Goal: Task Accomplishment & Management: Complete application form

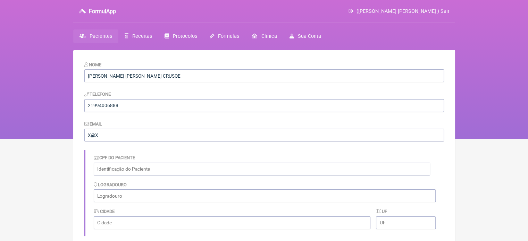
click at [97, 34] on span "Pacientes" at bounding box center [100, 36] width 23 height 6
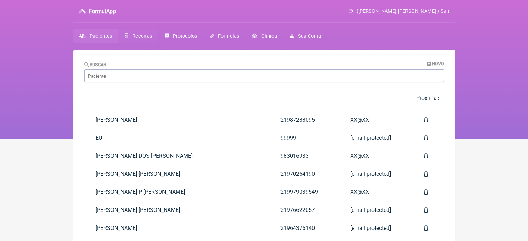
click at [141, 38] on span "Receitas" at bounding box center [142, 36] width 20 height 6
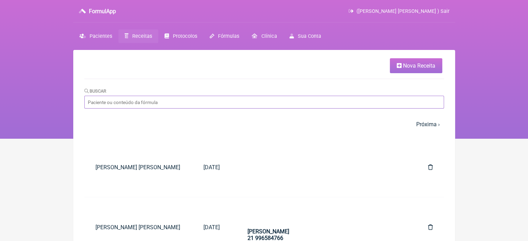
click at [259, 104] on input "Buscar" at bounding box center [263, 102] width 359 height 13
click at [397, 69] on link "Nova Receita" at bounding box center [416, 65] width 52 height 15
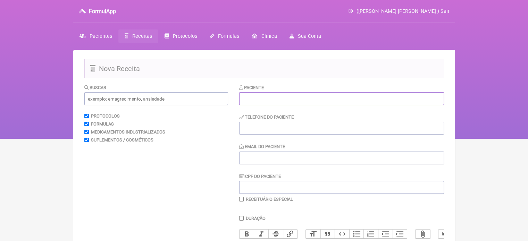
click at [248, 97] on input "text" at bounding box center [341, 98] width 205 height 13
paste input "ERICK FELIPE BORGES DA SILVA"
type input "ERICK FELIPE BORGES DA SILVA"
click at [255, 131] on input "tel" at bounding box center [341, 128] width 205 height 13
type input "21"
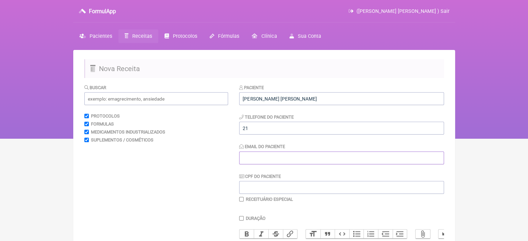
click at [262, 154] on input "Email do Paciente" at bounding box center [341, 158] width 205 height 13
type input "X@X"
click at [139, 99] on input "text" at bounding box center [156, 98] width 144 height 13
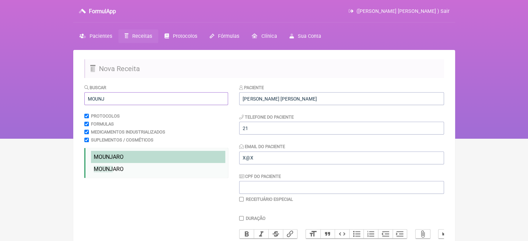
type input "MOUNJ"
click at [108, 157] on span "MOUNJ" at bounding box center [103, 157] width 19 height 7
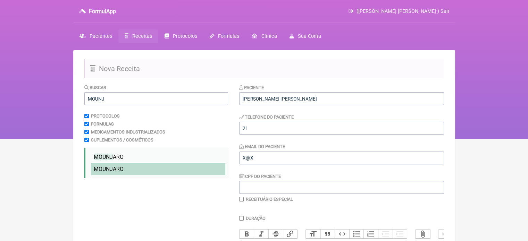
click at [111, 166] on span "MOUNJ" at bounding box center [103, 169] width 19 height 7
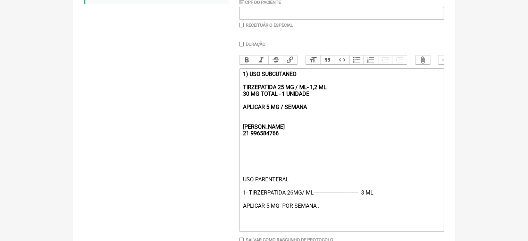
scroll to position [175, 0]
drag, startPoint x: 315, startPoint y: 110, endPoint x: 232, endPoint y: 81, distance: 88.4
click at [232, 81] on form "Buscar MOUNJ Protocolos Formulas Medicamentos Industrializados Suplementos / Co…" at bounding box center [263, 88] width 359 height 359
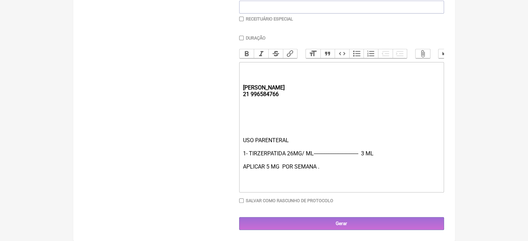
scroll to position [187, 0]
click at [365, 152] on div "USO PARENTERAL 1- TIRZERPATIDA 26MG/ ML-------------------------------- 3 ML AP…" at bounding box center [340, 163] width 197 height 53
type trix-editor "<div><strong><br><br><br>REBECCA&nbsp;<br>21 996584766</strong></div><div><br><…"
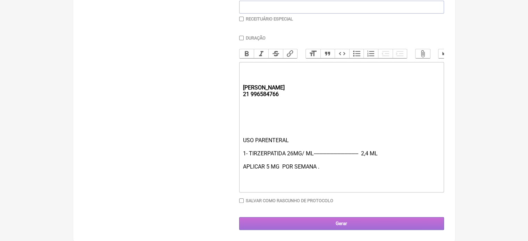
click at [306, 218] on input "Gerar" at bounding box center [341, 223] width 205 height 13
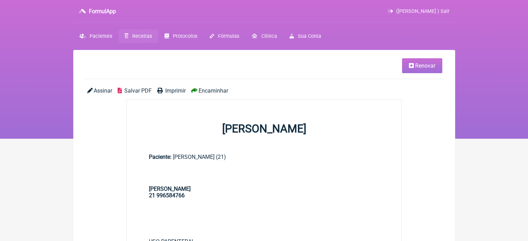
click at [167, 92] on span "Imprimir" at bounding box center [175, 90] width 20 height 7
